Goal: Ask a question

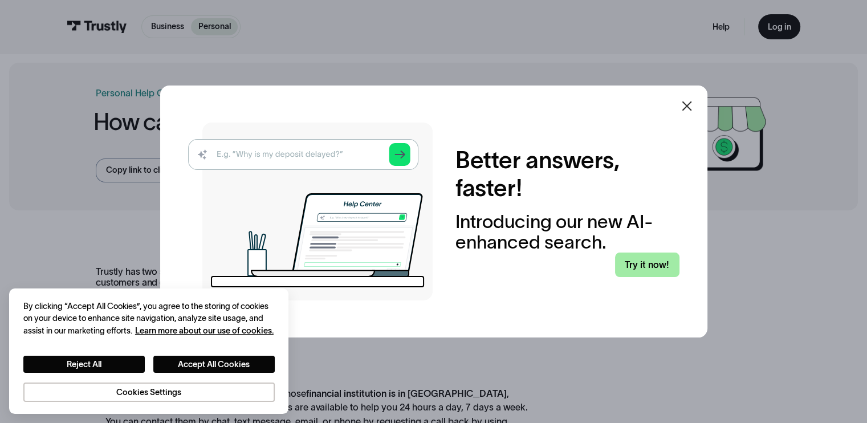
click at [656, 268] on link "Try it now!" at bounding box center [647, 264] width 64 height 25
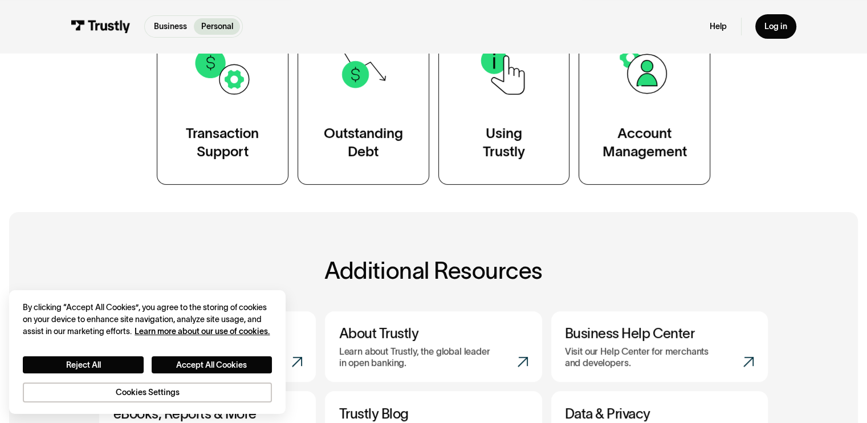
scroll to position [269, 0]
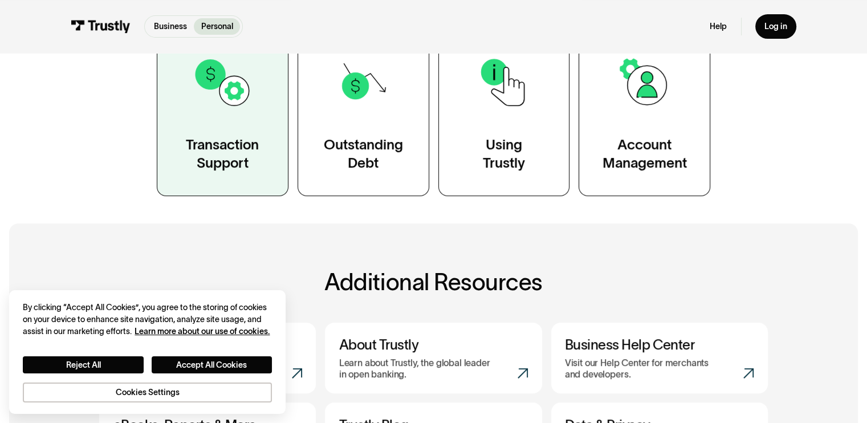
click at [279, 140] on link "Transaction Support" at bounding box center [223, 112] width 132 height 167
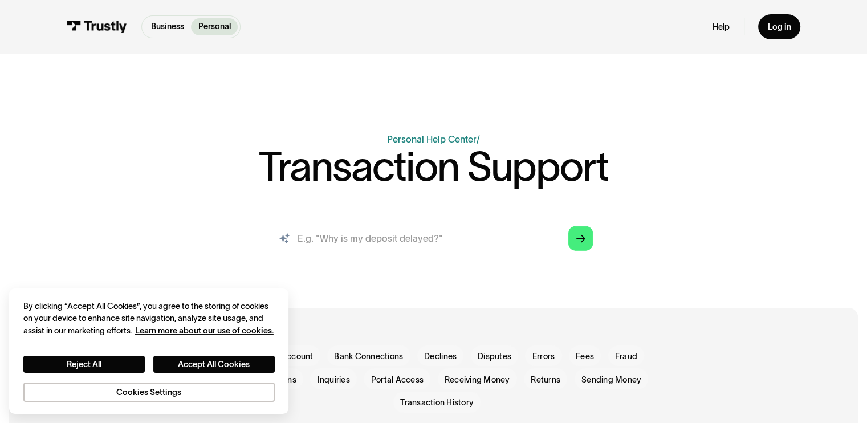
click at [347, 240] on input "search" at bounding box center [432, 237] width 337 height 37
click at [341, 235] on input "search" at bounding box center [432, 237] width 337 height 37
click at [326, 235] on input "search" at bounding box center [432, 237] width 337 height 37
type input "My transaction did not reach recipient"
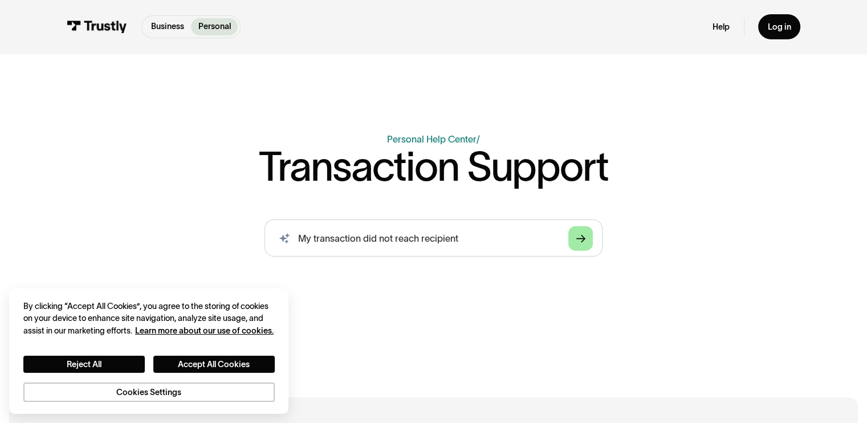
click at [581, 236] on icon "Arrow Right" at bounding box center [580, 239] width 9 height 10
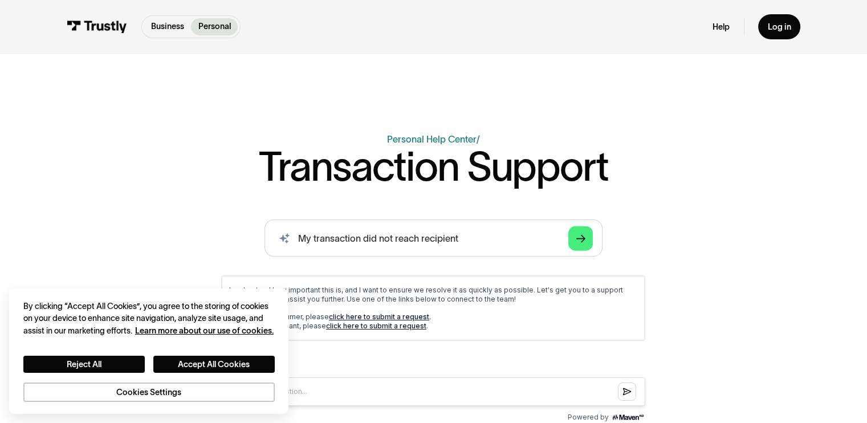
scroll to position [70, 0]
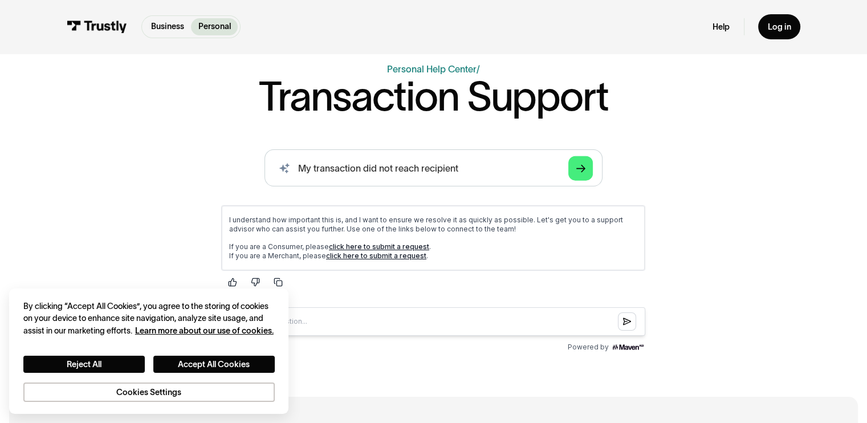
click at [388, 244] on link "click here to submit a request" at bounding box center [379, 246] width 100 height 9
